Goal: Transaction & Acquisition: Purchase product/service

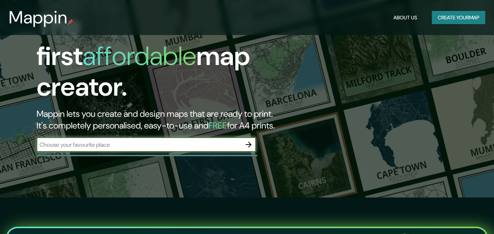
scroll to position [37, 0]
type input "[GEOGRAPHIC_DATA][PERSON_NAME][PERSON_NAME]"
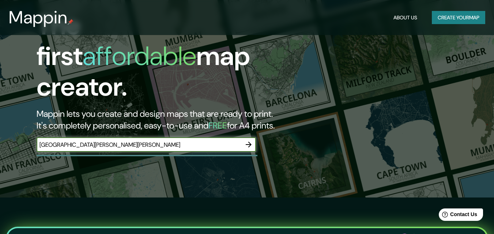
click at [186, 155] on div at bounding box center [147, 155] width 221 height 1
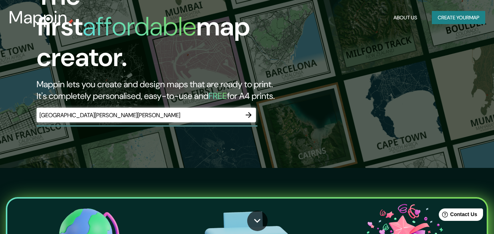
scroll to position [0, 0]
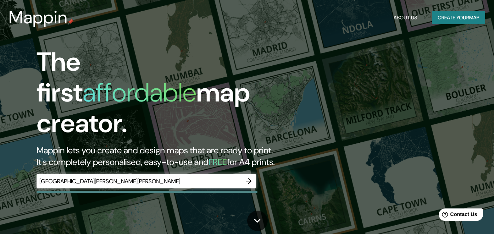
click at [254, 174] on button "button" at bounding box center [248, 181] width 15 height 15
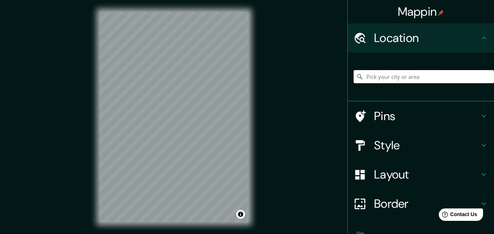
click at [426, 77] on input "Pick your city or area" at bounding box center [423, 76] width 140 height 13
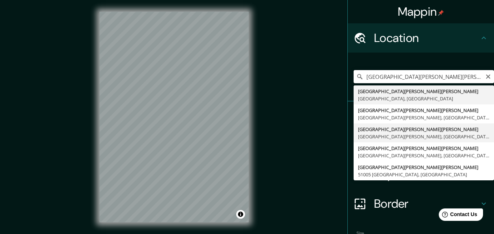
type input "[GEOGRAPHIC_DATA][PERSON_NAME][PERSON_NAME], [GEOGRAPHIC_DATA][PERSON_NAME], [G…"
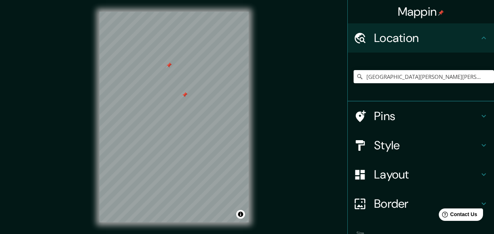
click at [187, 96] on div at bounding box center [185, 95] width 6 height 6
click at [167, 67] on div at bounding box center [169, 65] width 6 height 6
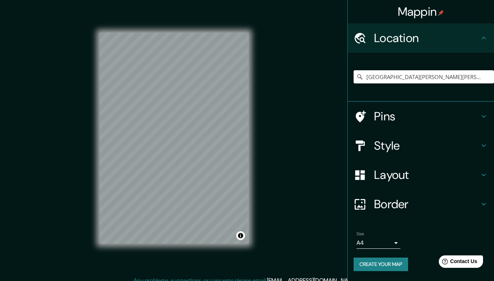
click at [274, 157] on div "Mappin Location [GEOGRAPHIC_DATA][PERSON_NAME][PERSON_NAME], [GEOGRAPHIC_DATA][…" at bounding box center [247, 144] width 494 height 288
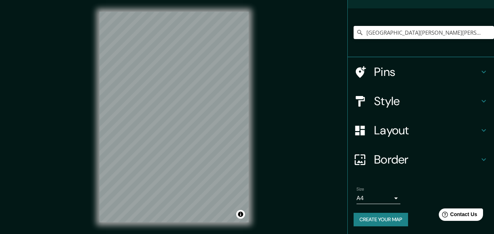
scroll to position [45, 0]
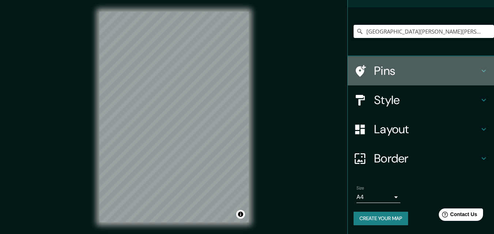
click at [479, 70] on icon at bounding box center [483, 70] width 9 height 9
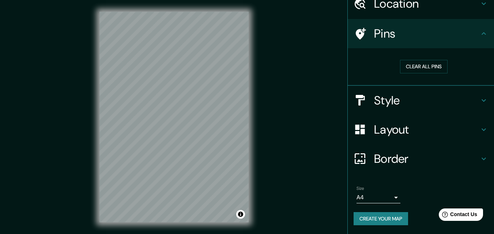
scroll to position [34, 0]
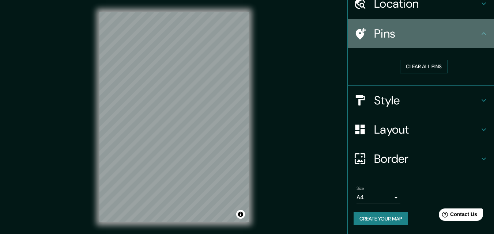
click at [479, 36] on icon at bounding box center [483, 33] width 9 height 9
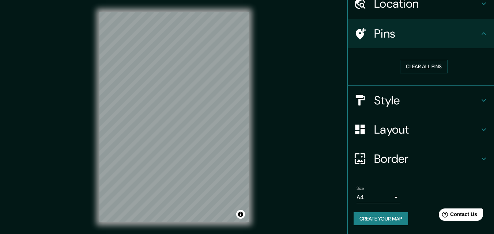
click at [482, 97] on div "Style" at bounding box center [420, 100] width 146 height 29
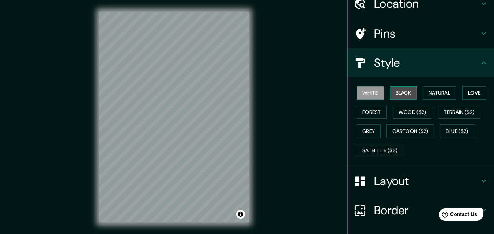
click at [406, 94] on button "Black" at bounding box center [402, 93] width 27 height 14
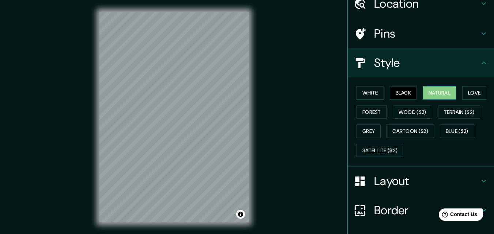
click at [441, 88] on button "Natural" at bounding box center [439, 93] width 34 height 14
click at [469, 91] on button "Love" at bounding box center [474, 93] width 24 height 14
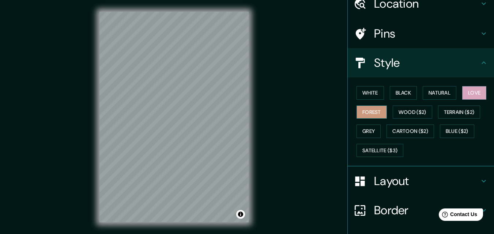
click at [370, 116] on button "Forest" at bounding box center [371, 113] width 30 height 14
click at [371, 132] on button "Grey" at bounding box center [368, 132] width 24 height 14
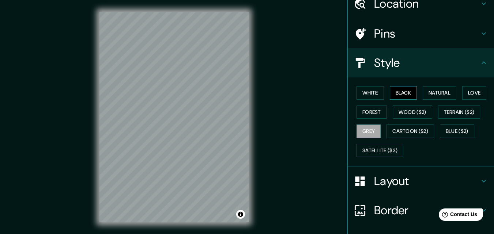
click at [394, 91] on button "Black" at bounding box center [402, 93] width 27 height 14
click at [429, 91] on button "Natural" at bounding box center [439, 93] width 34 height 14
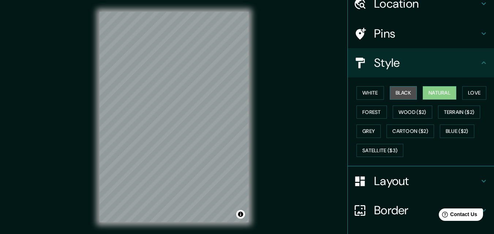
click at [394, 89] on button "Black" at bounding box center [402, 93] width 27 height 14
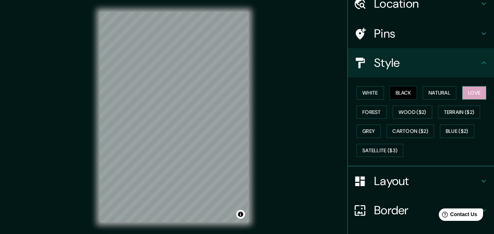
click at [479, 89] on button "Love" at bounding box center [474, 93] width 24 height 14
click at [370, 117] on button "Forest" at bounding box center [371, 113] width 30 height 14
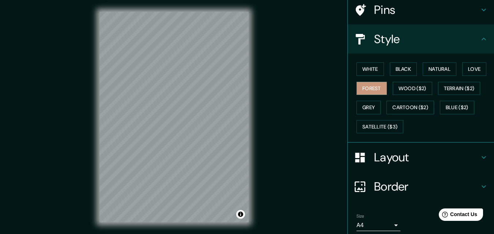
scroll to position [71, 0]
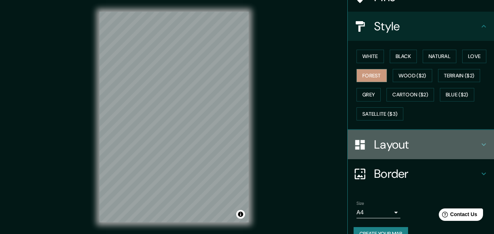
click at [481, 144] on icon at bounding box center [483, 144] width 9 height 9
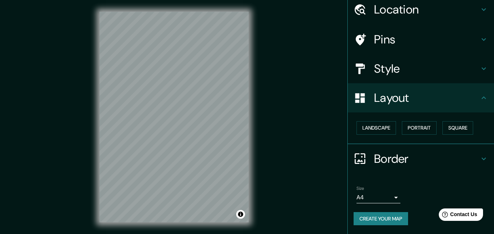
scroll to position [28, 0]
click at [371, 126] on button "Landscape" at bounding box center [375, 128] width 39 height 14
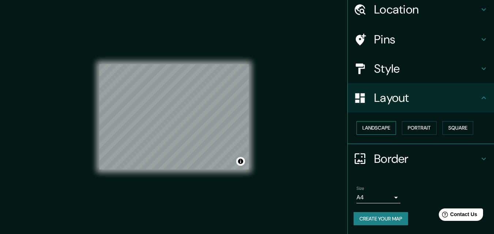
click at [371, 126] on button "Landscape" at bounding box center [375, 128] width 39 height 14
click at [410, 126] on button "Portrait" at bounding box center [419, 128] width 35 height 14
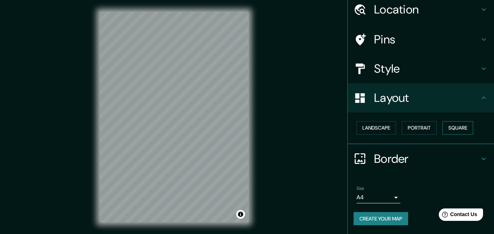
click at [455, 126] on button "Square" at bounding box center [457, 128] width 31 height 14
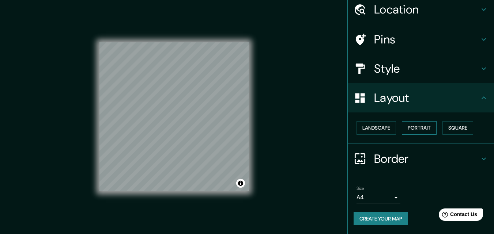
click at [423, 126] on button "Portrait" at bounding box center [419, 128] width 35 height 14
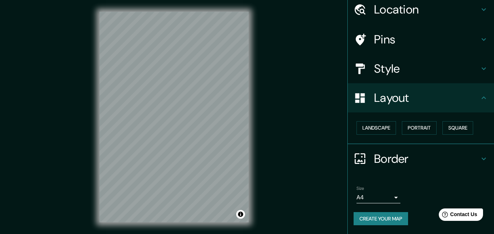
click at [472, 157] on h4 "Border" at bounding box center [426, 159] width 105 height 15
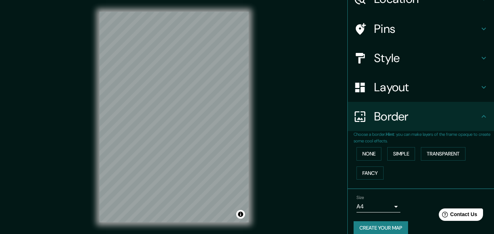
scroll to position [49, 0]
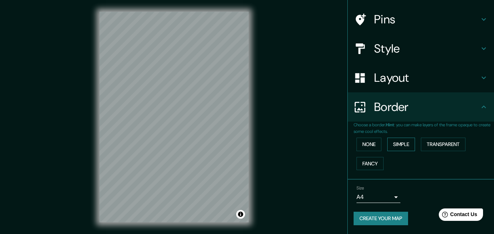
click at [389, 149] on button "Simple" at bounding box center [401, 145] width 28 height 14
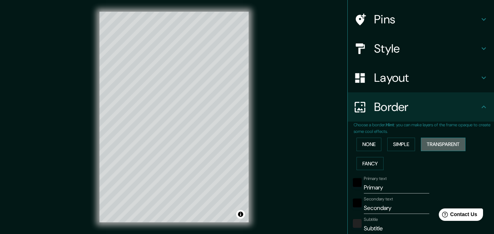
click at [426, 143] on button "Transparent" at bounding box center [443, 145] width 45 height 14
click at [366, 163] on button "Fancy" at bounding box center [369, 164] width 27 height 14
click at [461, 145] on button "Transparent" at bounding box center [443, 145] width 45 height 14
click at [401, 147] on button "Simple" at bounding box center [401, 145] width 28 height 14
click at [370, 146] on button "None" at bounding box center [368, 145] width 25 height 14
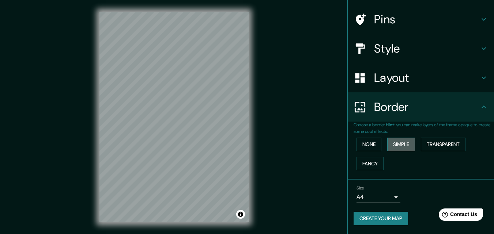
click at [398, 144] on button "Simple" at bounding box center [401, 145] width 28 height 14
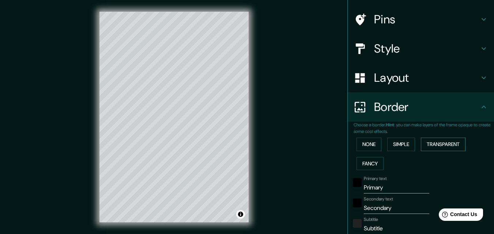
click at [431, 142] on button "Transparent" at bounding box center [443, 145] width 45 height 14
click at [356, 145] on button "None" at bounding box center [368, 145] width 25 height 14
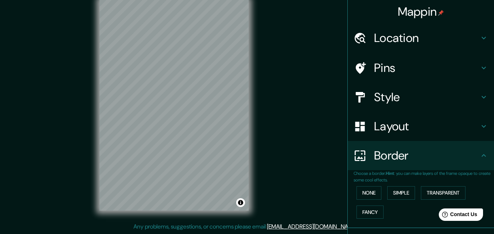
scroll to position [0, 0]
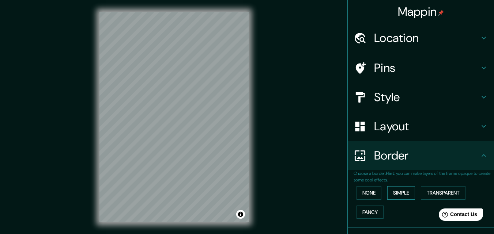
click at [398, 191] on button "Simple" at bounding box center [401, 193] width 28 height 14
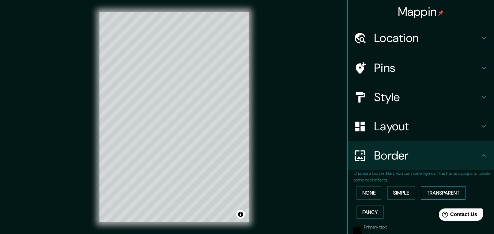
click at [429, 192] on button "Transparent" at bounding box center [443, 193] width 45 height 14
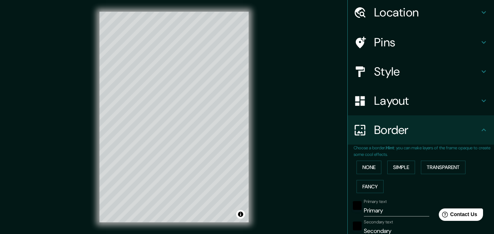
scroll to position [37, 0]
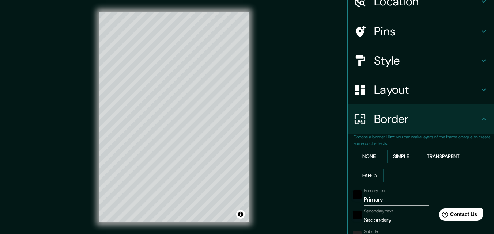
click at [392, 201] on input "Primary" at bounding box center [396, 200] width 65 height 12
click at [393, 201] on input "Primary" at bounding box center [396, 200] width 65 height 12
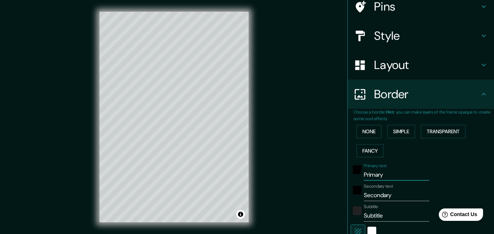
scroll to position [73, 0]
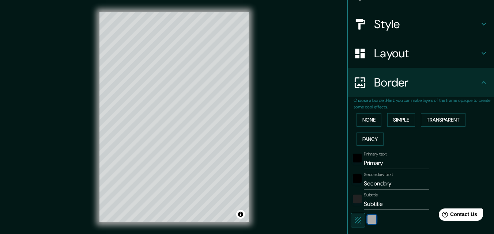
click at [367, 220] on div "white" at bounding box center [371, 219] width 9 height 9
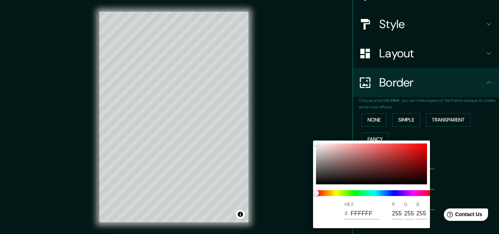
click at [467, 160] on div at bounding box center [249, 117] width 499 height 234
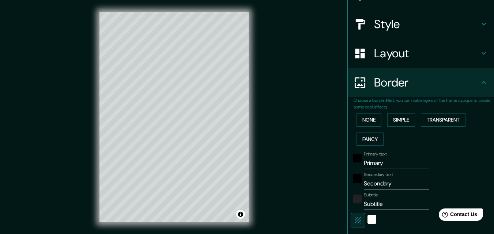
click at [406, 161] on input "Primary" at bounding box center [396, 163] width 65 height 12
type input "S"
type input "196"
type input "33"
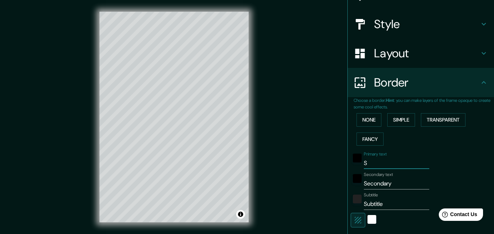
type input "Sa"
type input "196"
type input "33"
type input "San"
type input "196"
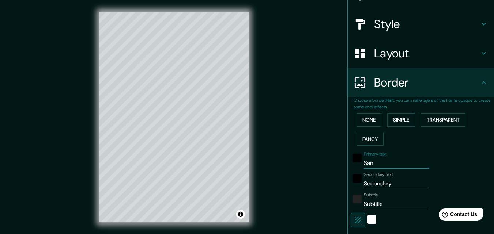
type input "33"
type input "Santa"
type input "196"
type input "33"
type input "Santa"
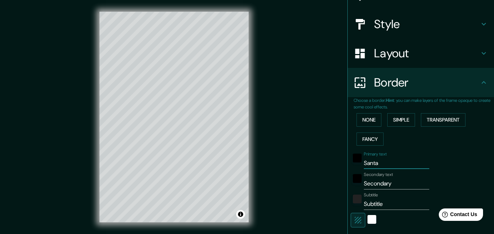
type input "196"
type input "33"
type input "Santa c"
type input "196"
type input "33"
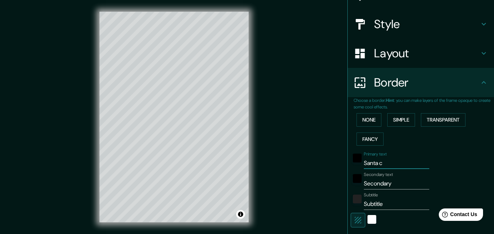
type input "Santa cr"
type input "196"
type input "33"
type input "Santa cru"
type input "196"
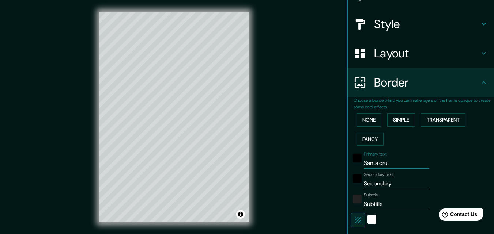
type input "33"
type input "Santa [PERSON_NAME]"
type input "196"
type input "33"
type input "Santa [PERSON_NAME]"
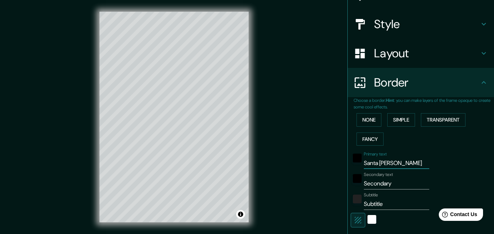
click at [374, 183] on input "Secondary" at bounding box center [396, 184] width 65 height 12
type input "d"
type input "196"
type input "33"
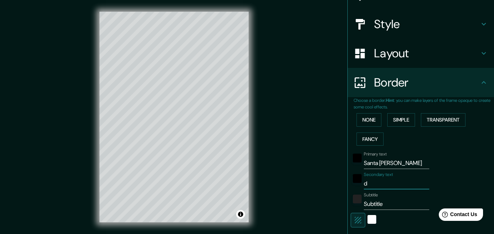
type input "de"
type input "196"
type input "33"
type input "del"
type input "196"
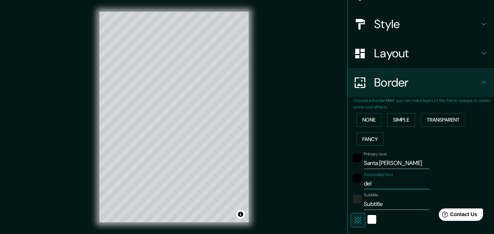
type input "33"
type input "del va"
type input "196"
type input "33"
type input "del val"
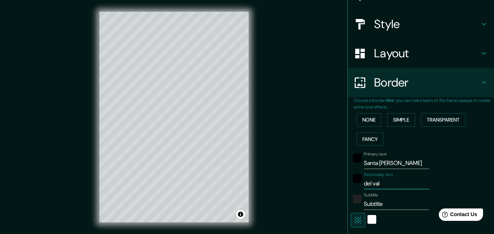
type input "196"
type input "33"
type input "del vale"
type input "196"
type input "33"
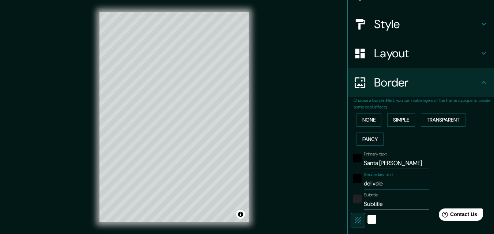
type input "del val"
type input "196"
type input "33"
type input "del va"
type input "196"
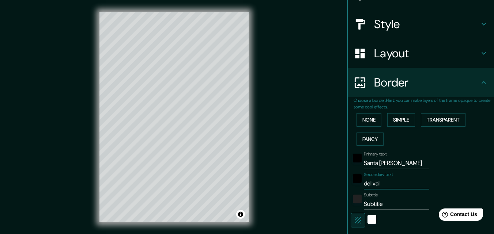
type input "33"
type input "del val"
type input "196"
type input "33"
type input "del vall"
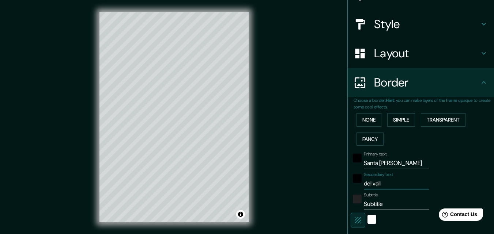
type input "196"
type input "33"
type input "del [PERSON_NAME]"
type input "196"
type input "33"
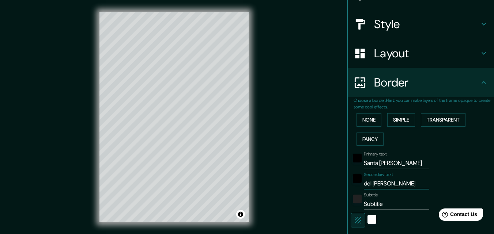
type input "del [PERSON_NAME]"
type input "196"
type input "33"
type input "del [PERSON_NAME] u"
type input "196"
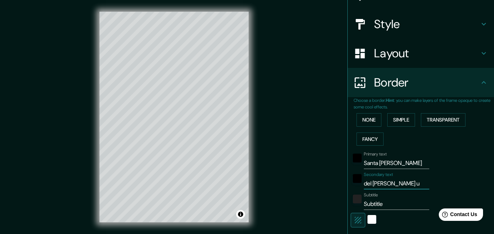
type input "33"
type input "del [PERSON_NAME] ur"
type input "196"
type input "33"
type input "del [PERSON_NAME] urb"
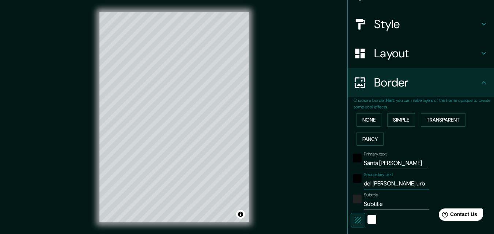
type input "196"
type input "33"
type input "del [PERSON_NAME] urbi"
type input "196"
type input "33"
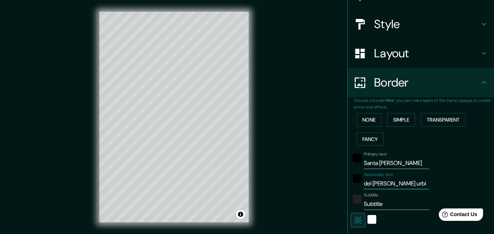
type input "del [PERSON_NAME] urbió"
type input "196"
type input "33"
type input "del [PERSON_NAME] urbión"
type input "196"
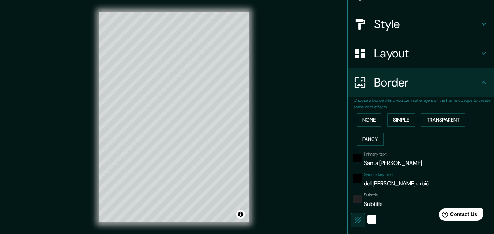
type input "33"
type input "del [PERSON_NAME] urbión"
click at [368, 205] on input "Subtitle" at bounding box center [396, 204] width 65 height 12
type input "196"
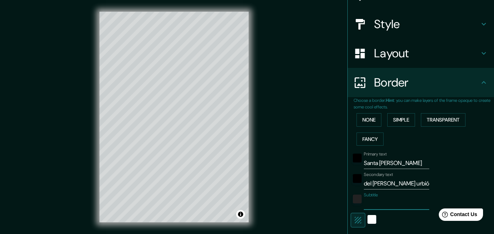
type input "33"
click at [365, 217] on div at bounding box center [371, 220] width 13 height 15
click at [367, 220] on div "white" at bounding box center [371, 219] width 9 height 9
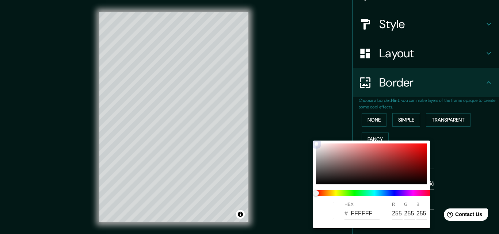
click at [421, 156] on div at bounding box center [371, 164] width 111 height 41
type input "196"
type input "33"
type input "B30909"
type input "179"
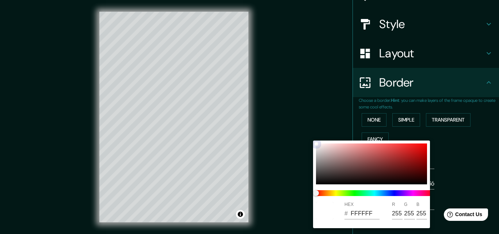
type input "9"
type input "196"
type input "33"
type input "9F9C9C"
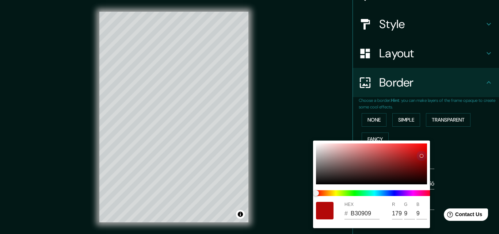
type input "159"
type input "156"
drag, startPoint x: 315, startPoint y: 136, endPoint x: 312, endPoint y: 153, distance: 16.8
click at [312, 153] on div "HEX # 9F9C9C R 159 G 156 B 156" at bounding box center [249, 117] width 499 height 234
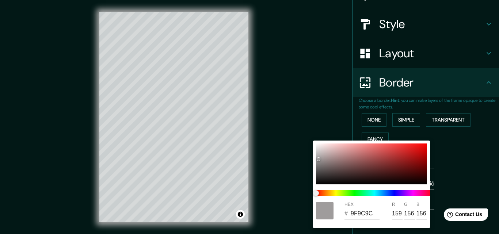
click at [338, 121] on div at bounding box center [249, 117] width 499 height 234
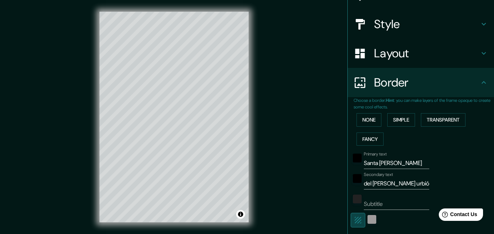
click at [353, 219] on icon "button" at bounding box center [357, 220] width 9 height 9
type input "196"
type input "33"
click at [353, 219] on icon "button" at bounding box center [357, 220] width 9 height 9
type input "196"
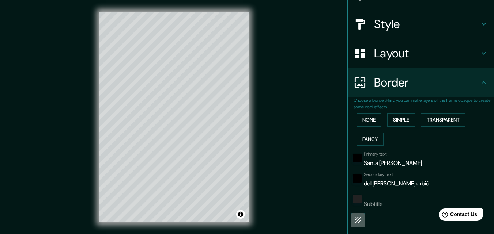
type input "33"
click at [353, 217] on icon "button" at bounding box center [357, 220] width 9 height 9
type input "196"
type input "33"
click at [360, 122] on button "None" at bounding box center [368, 120] width 25 height 14
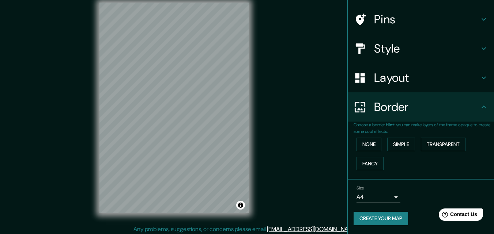
scroll to position [12, 0]
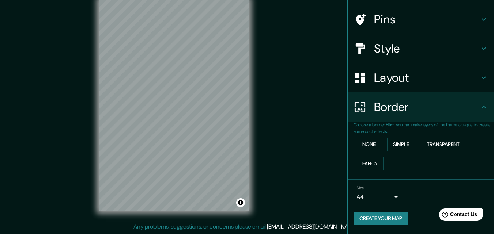
click at [385, 220] on button "Create your map" at bounding box center [380, 219] width 54 height 14
click at [367, 222] on button "Create your map" at bounding box center [380, 219] width 54 height 14
